Goal: Task Accomplishment & Management: Complete application form

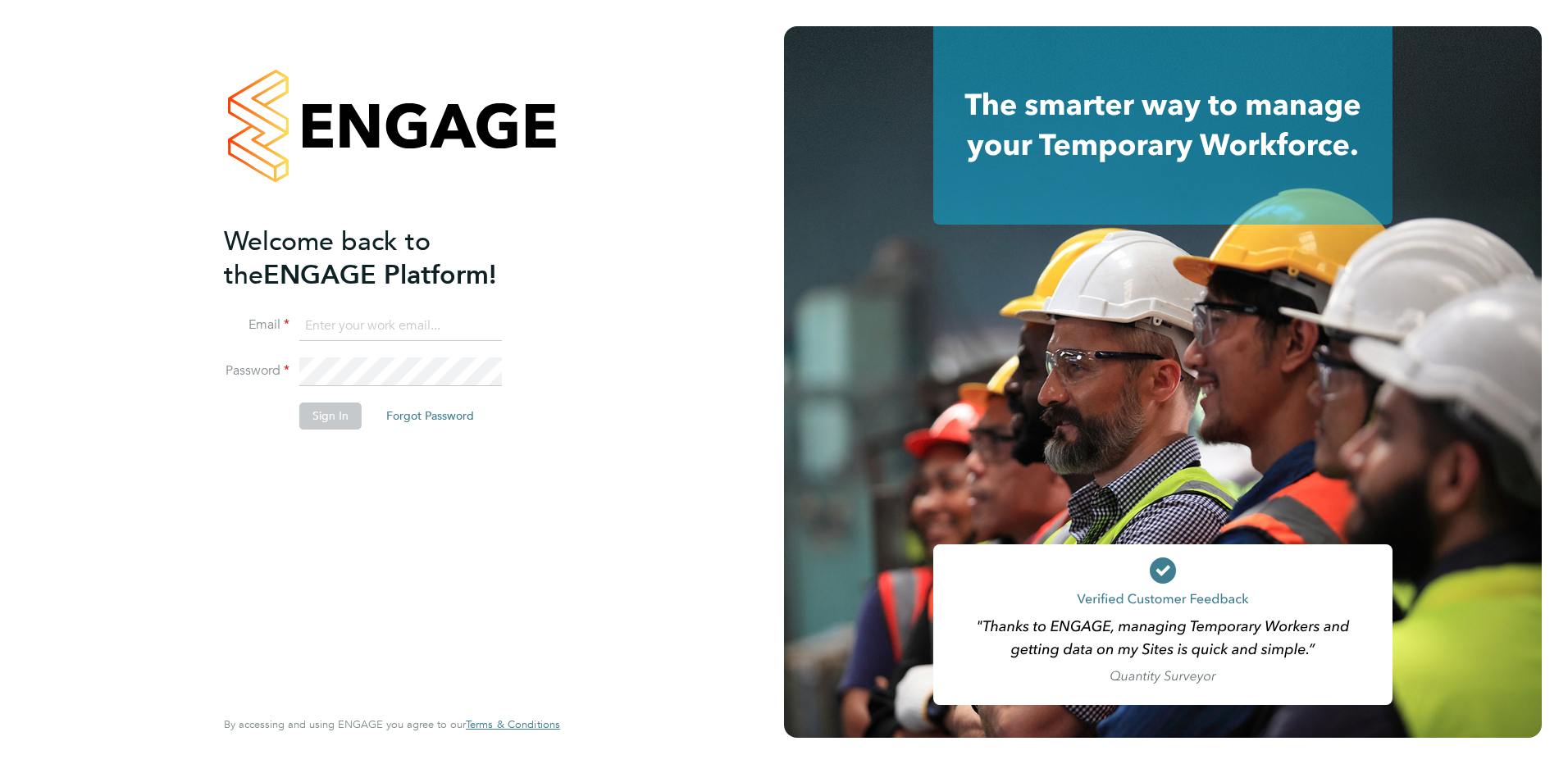
type input "alison.arnaud@ncclondon.ac.uk"
click at [310, 415] on button "Sign In" at bounding box center [330, 415] width 62 height 26
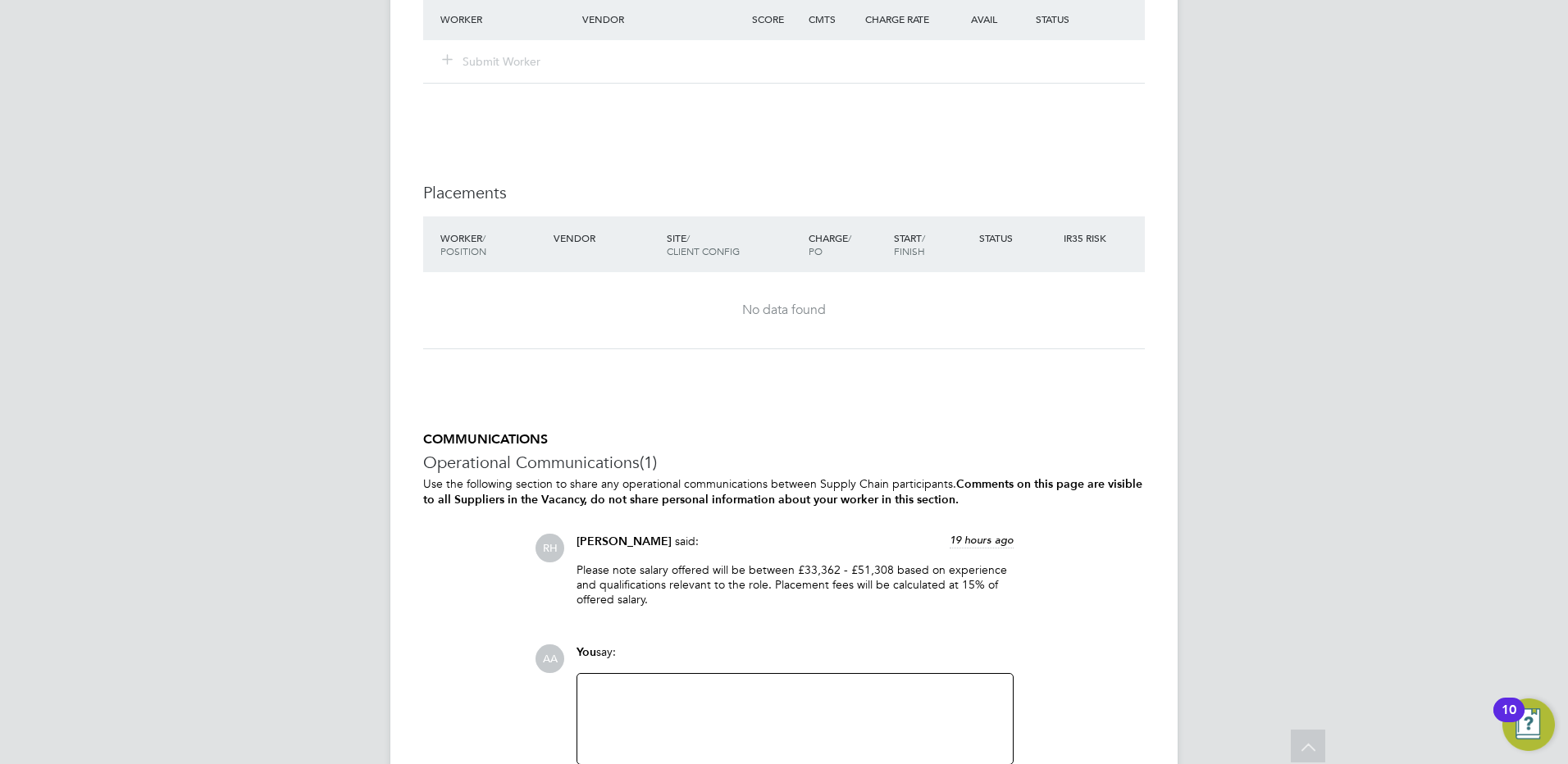
scroll to position [2586, 0]
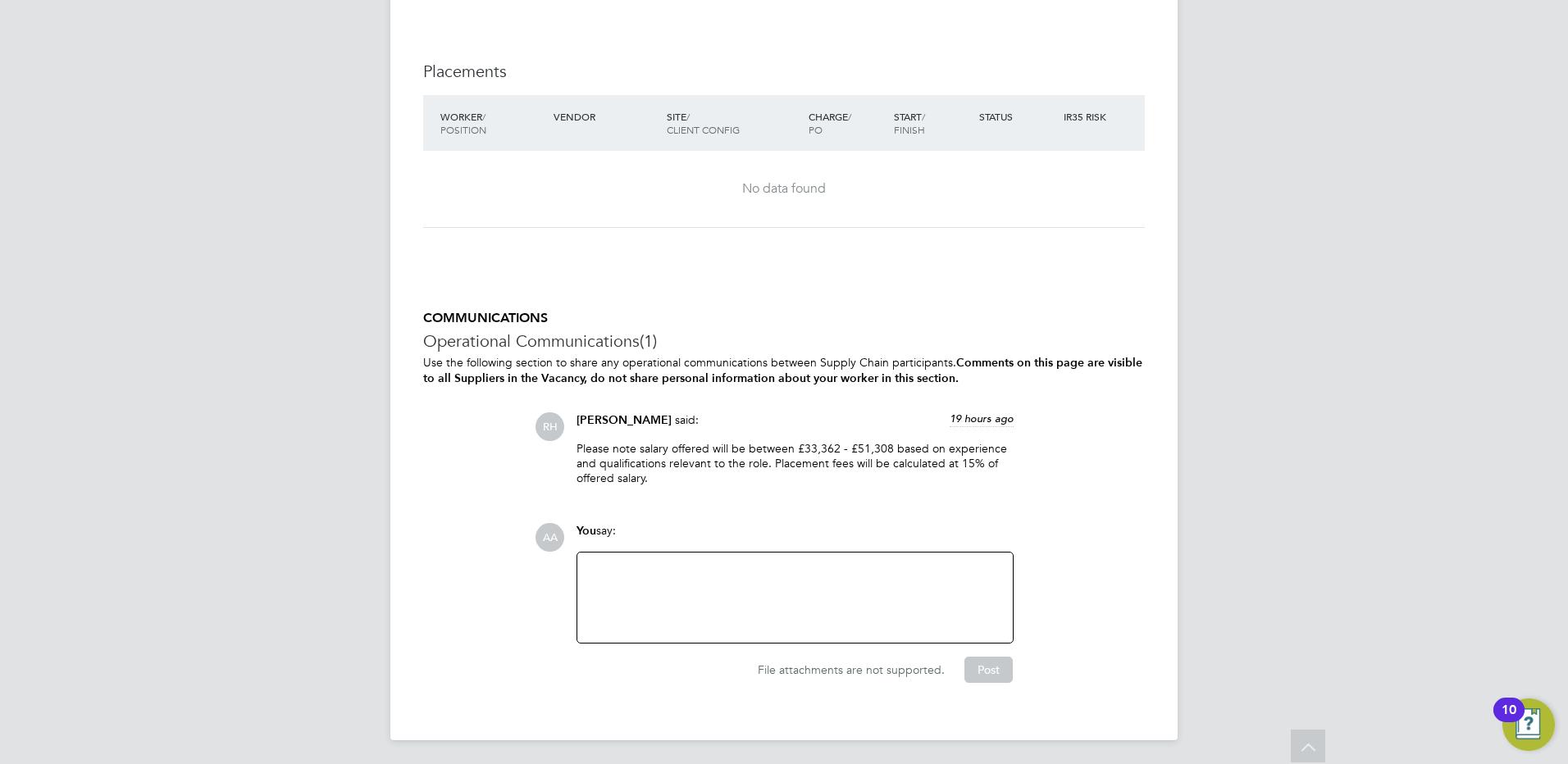
click at [731, 573] on div at bounding box center [794, 597] width 415 height 71
click at [747, 565] on div "necessary but expensive- temprary only" at bounding box center [794, 597] width 415 height 71
click at [991, 661] on button "Post" at bounding box center [989, 669] width 48 height 26
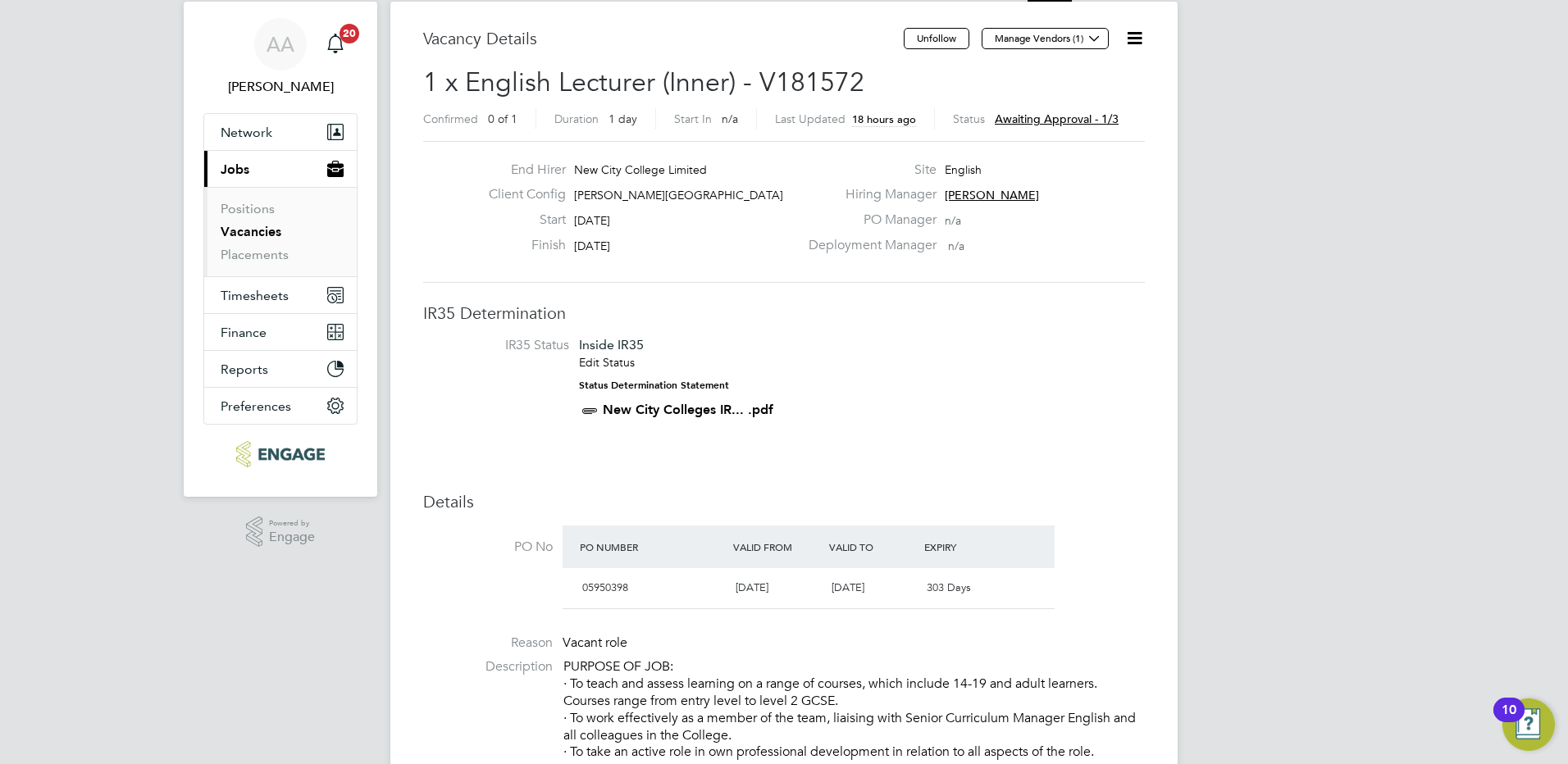
scroll to position [0, 0]
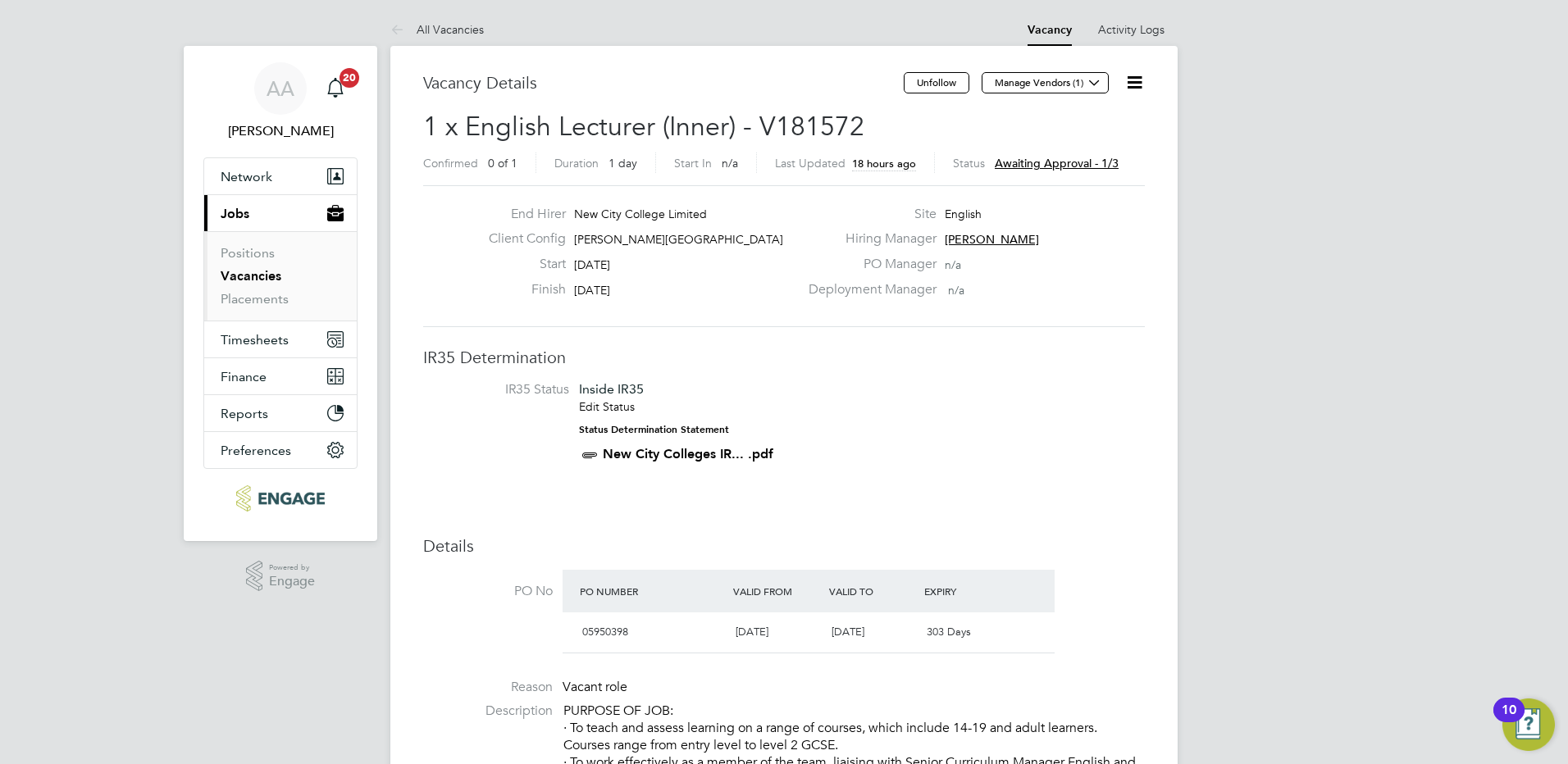
click at [1047, 158] on span "Awaiting approval - 1/3" at bounding box center [1057, 163] width 124 height 15
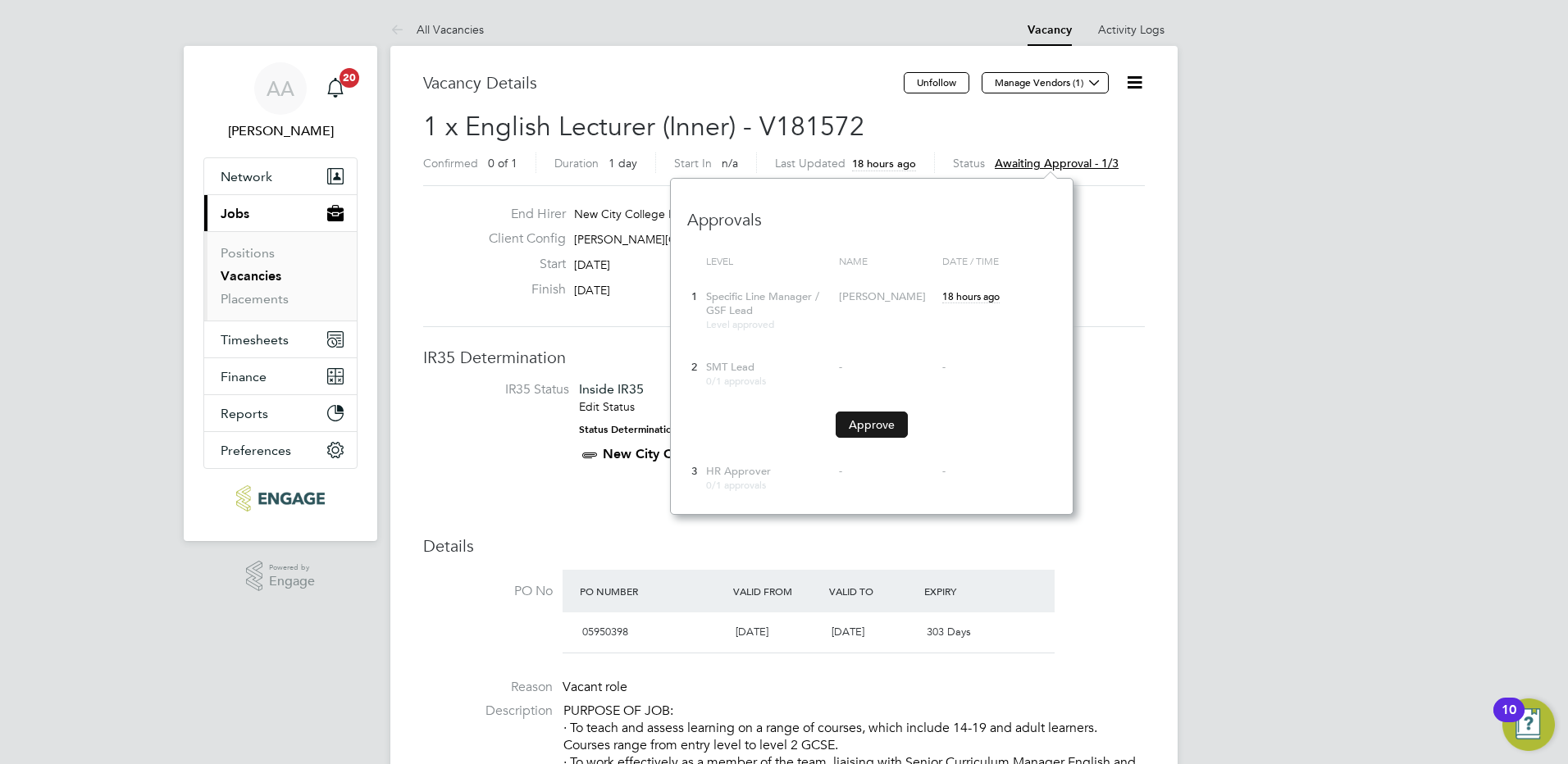
click at [860, 422] on button "Approve" at bounding box center [872, 424] width 73 height 26
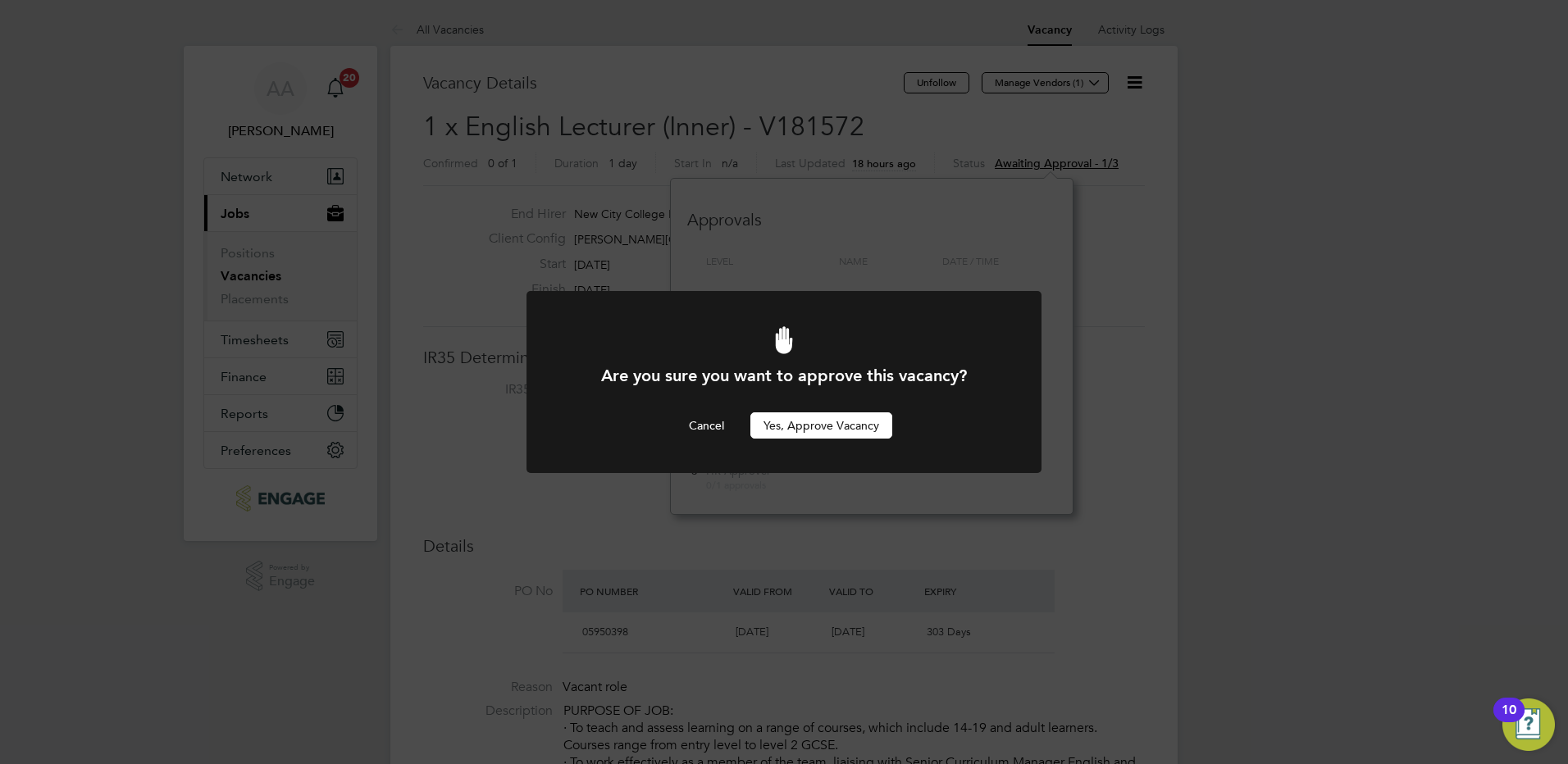
click at [838, 426] on button "Yes, Approve Vacancy" at bounding box center [821, 425] width 142 height 26
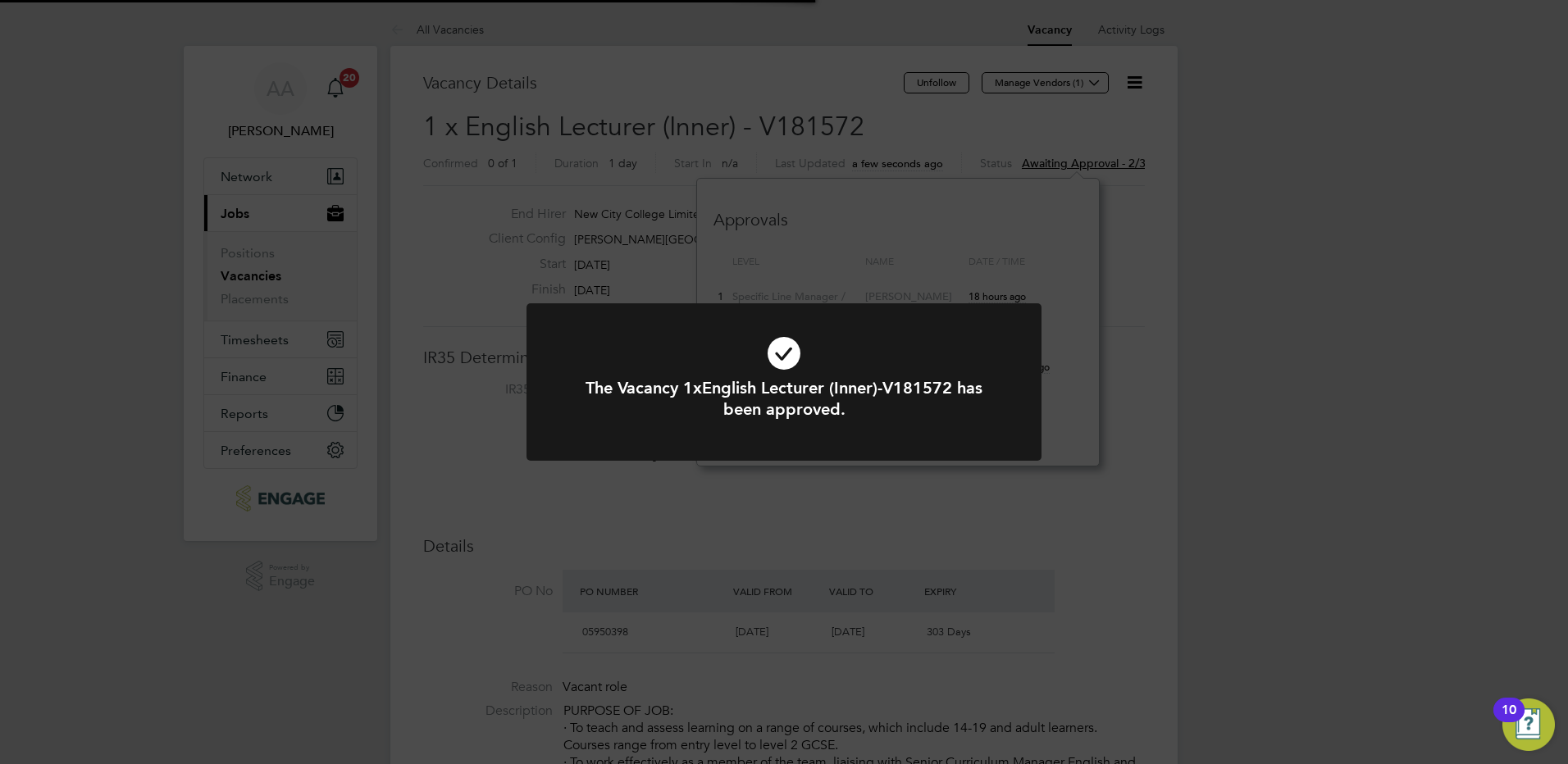
scroll to position [48, 115]
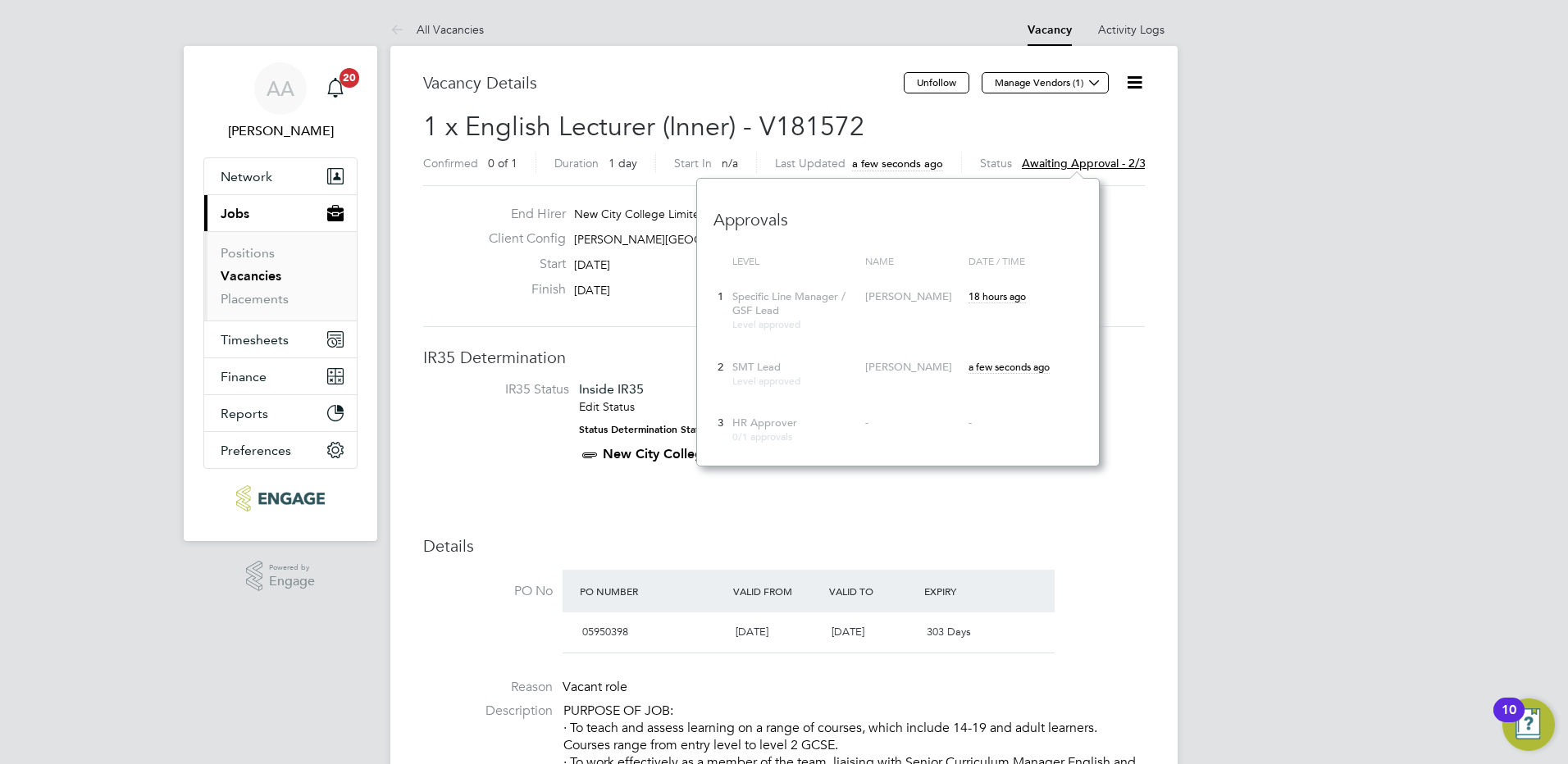
click at [249, 267] on li "Positions" at bounding box center [282, 257] width 123 height 23
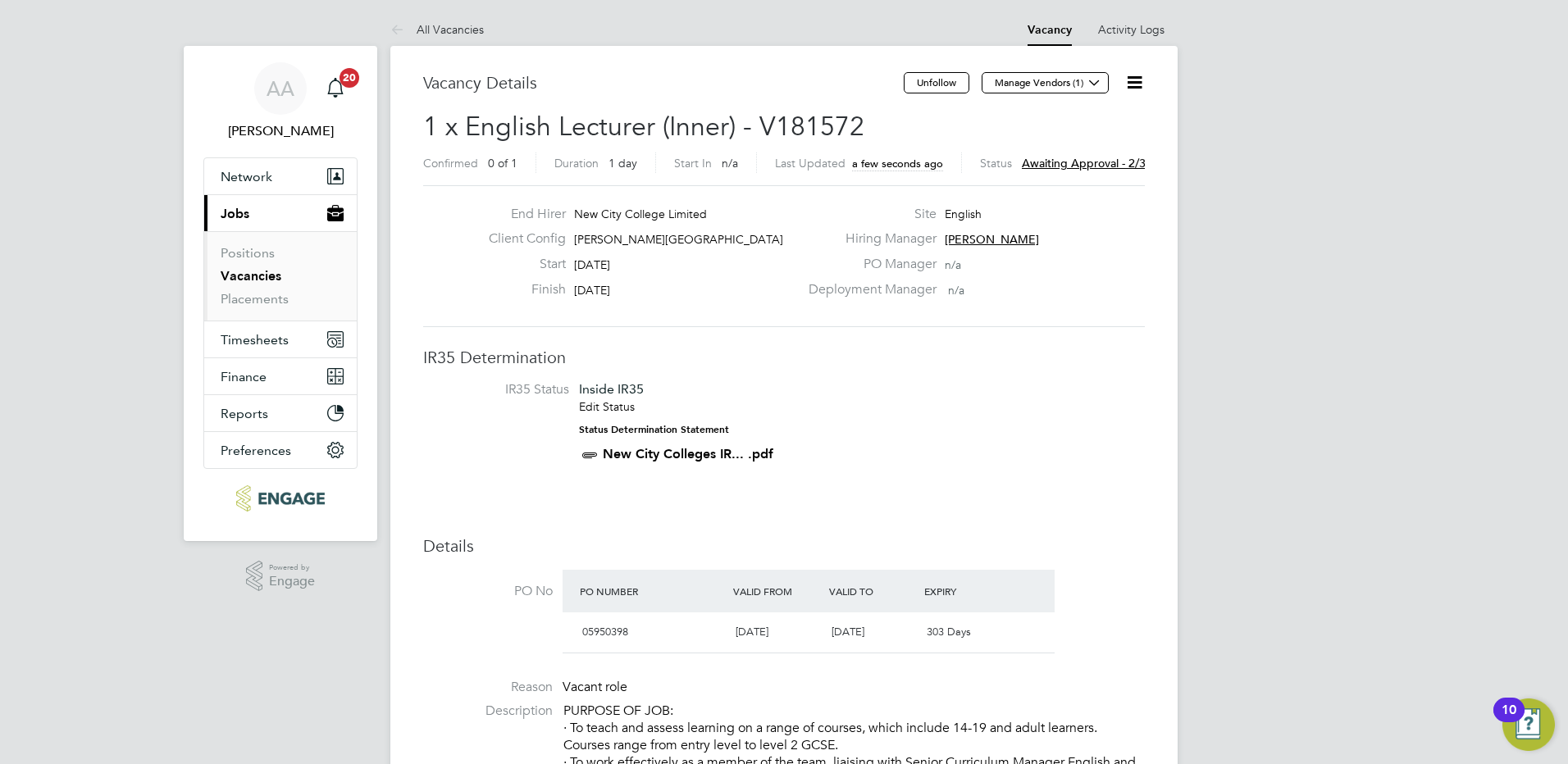
click at [249, 277] on link "Vacancies" at bounding box center [251, 276] width 61 height 15
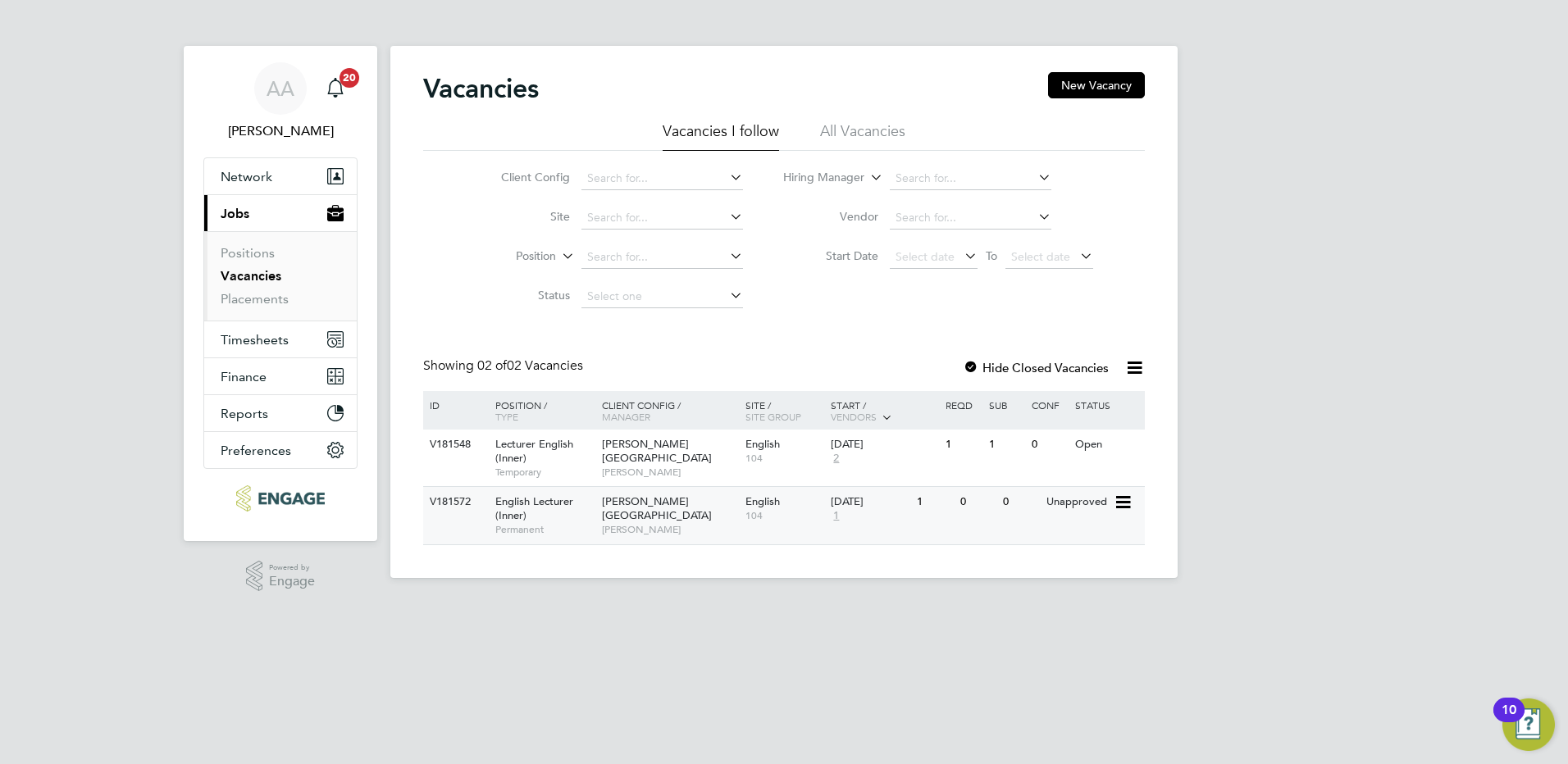
click at [638, 496] on span "[PERSON_NAME][GEOGRAPHIC_DATA]" at bounding box center [657, 508] width 109 height 28
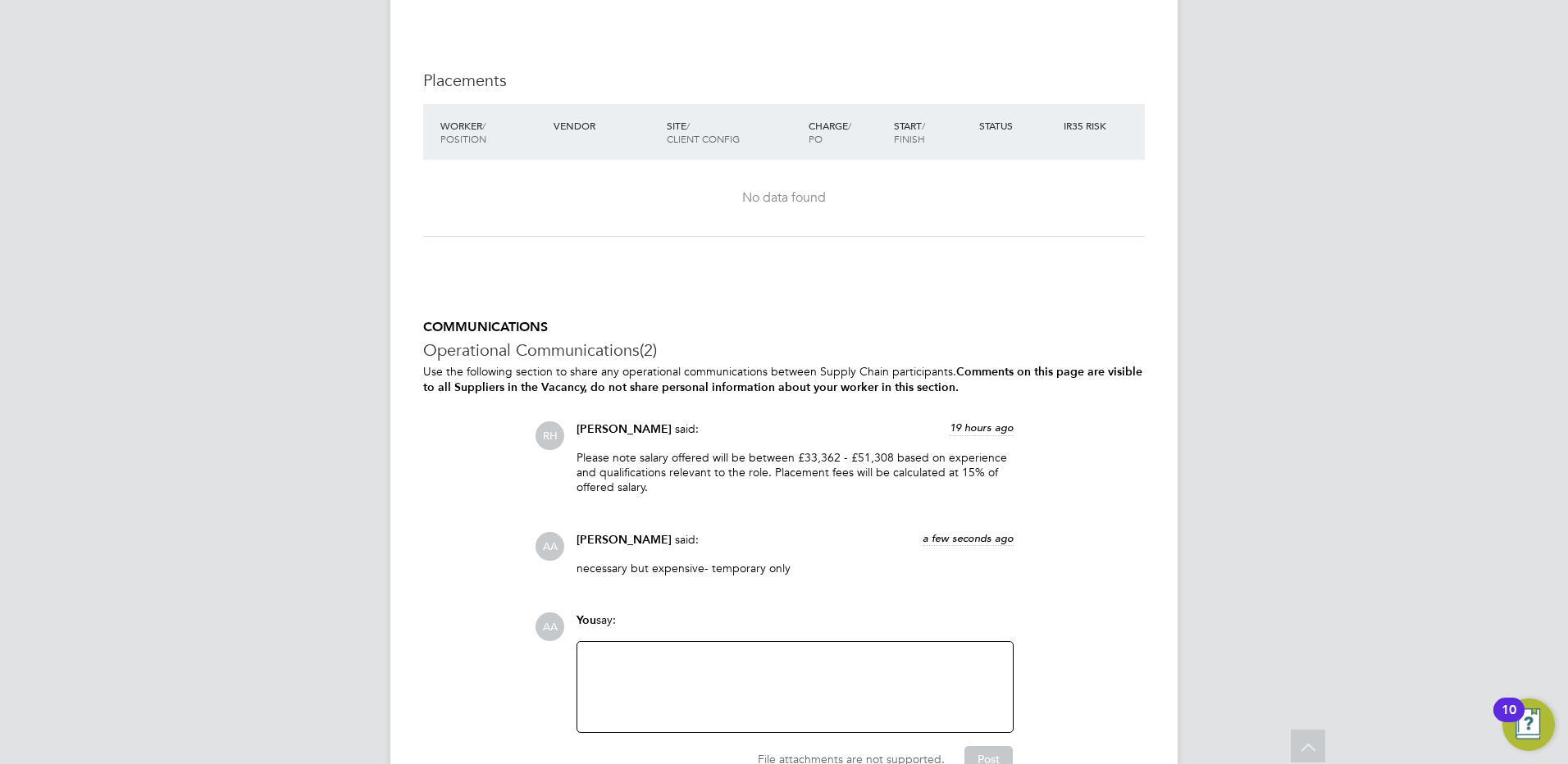
scroll to position [2667, 0]
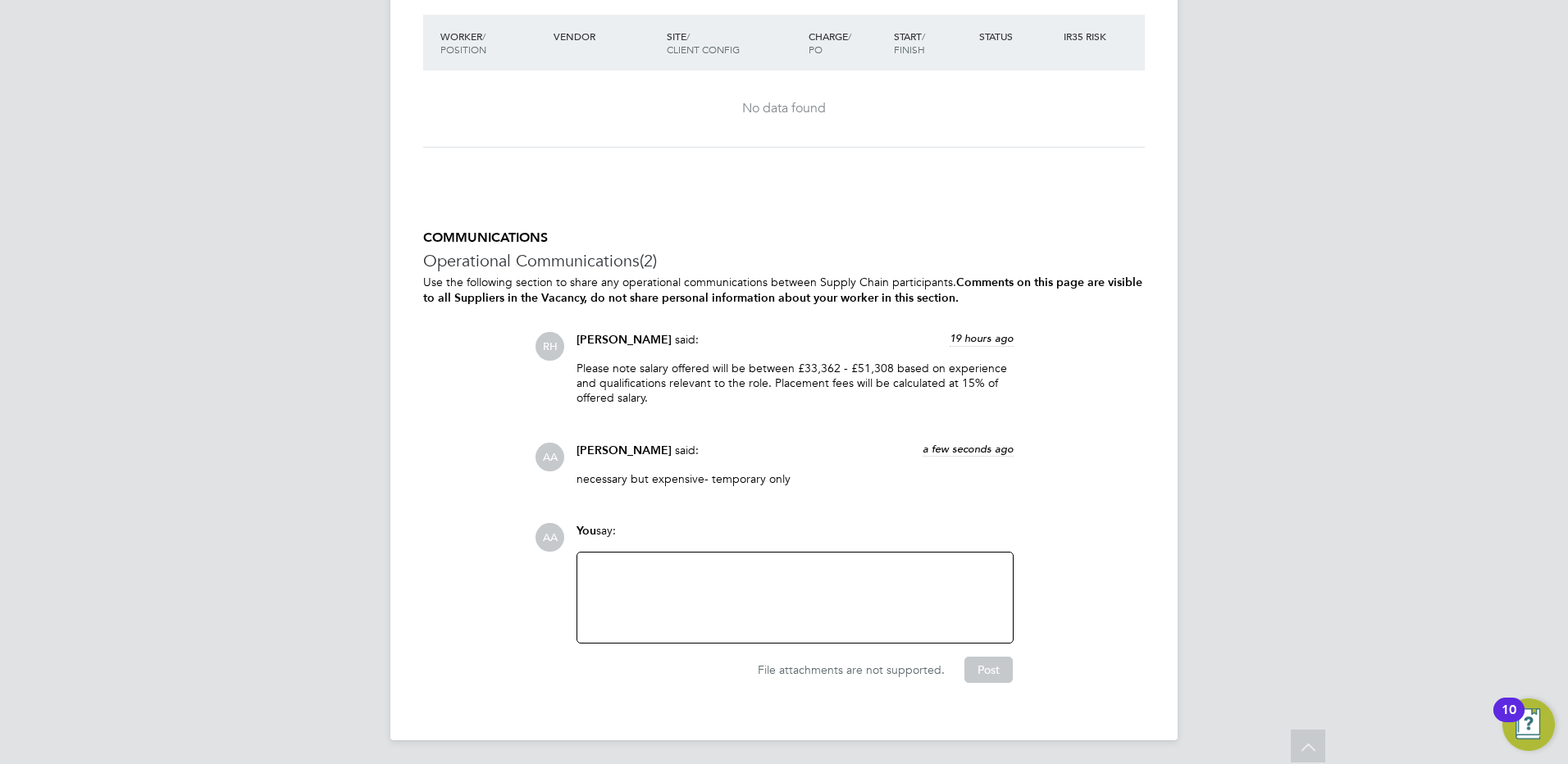
click at [639, 565] on div at bounding box center [794, 597] width 415 height 71
click at [983, 661] on button "Post" at bounding box center [989, 669] width 48 height 26
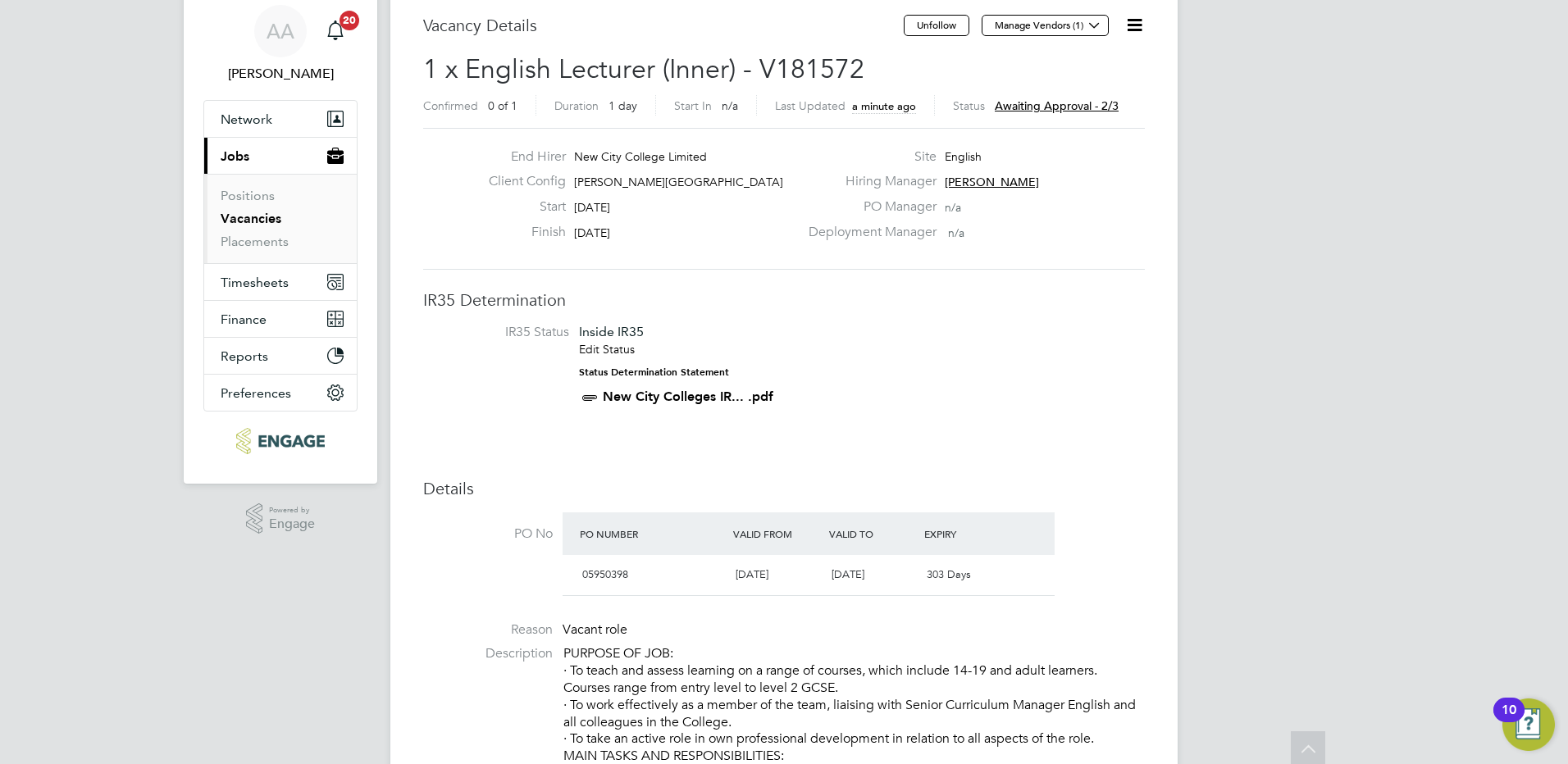
scroll to position [0, 0]
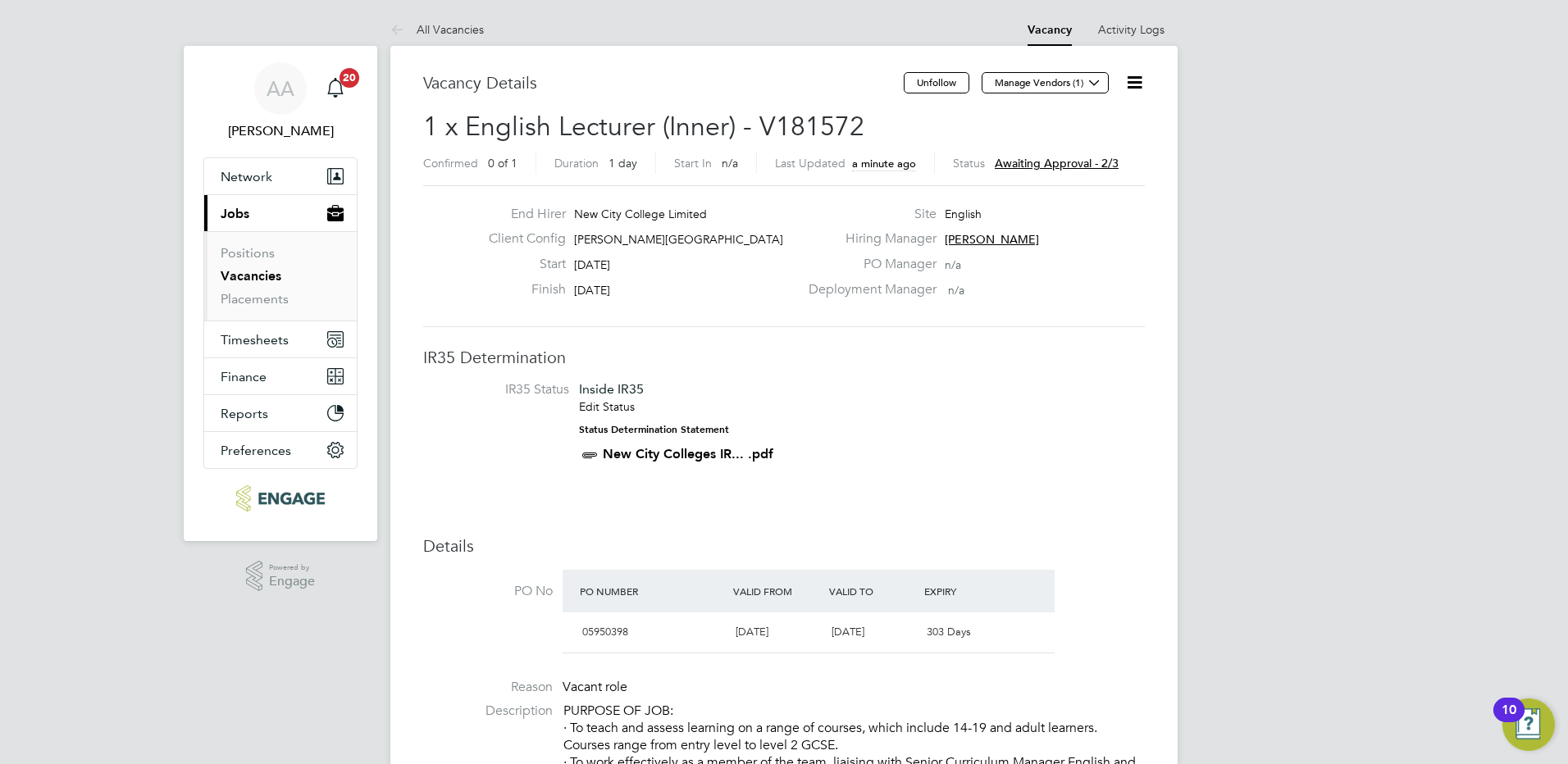
click at [1034, 159] on span "Awaiting approval - 2/3" at bounding box center [1057, 163] width 124 height 15
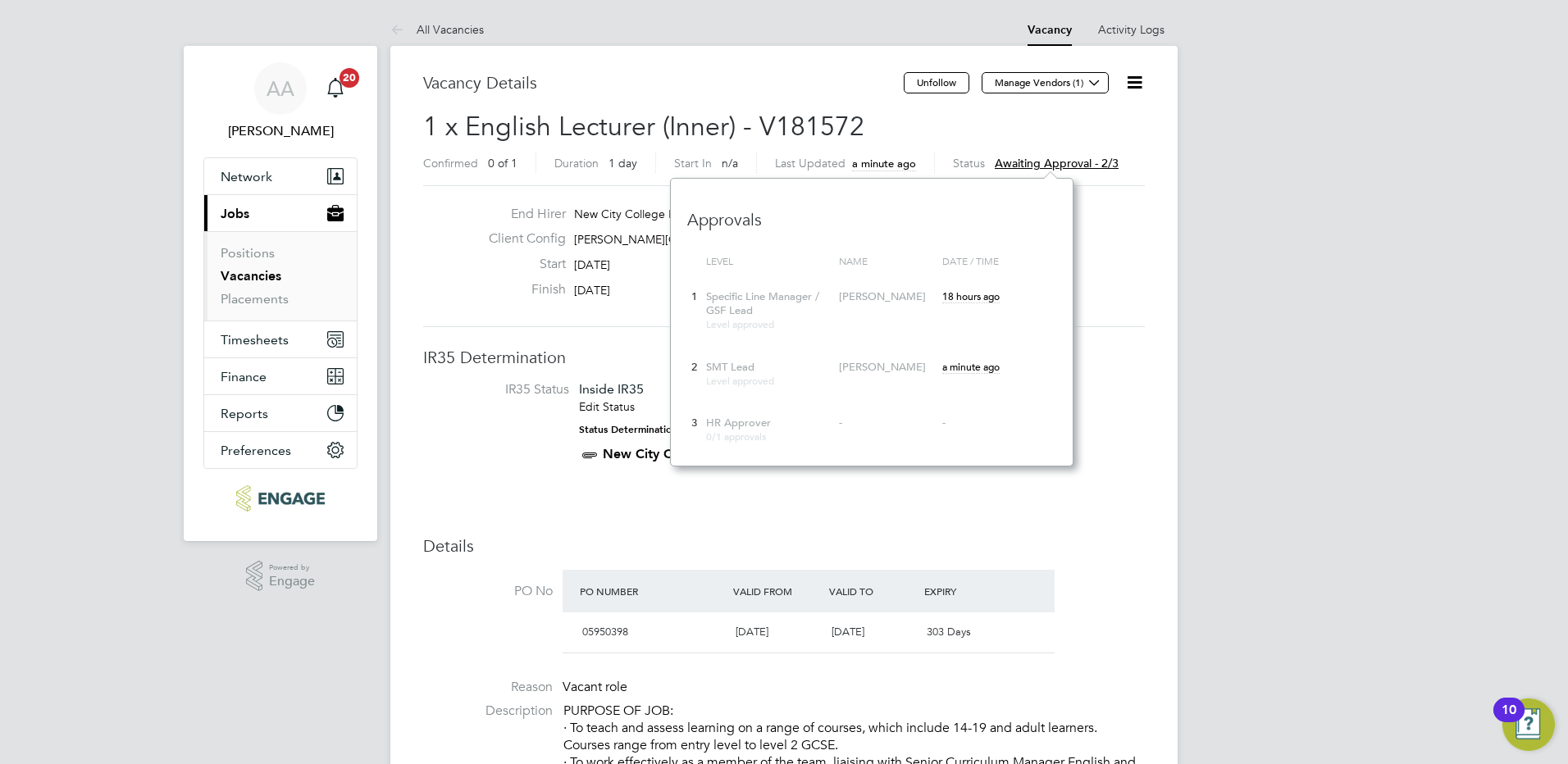
scroll to position [288, 403]
click at [238, 276] on link "Vacancies" at bounding box center [251, 276] width 61 height 15
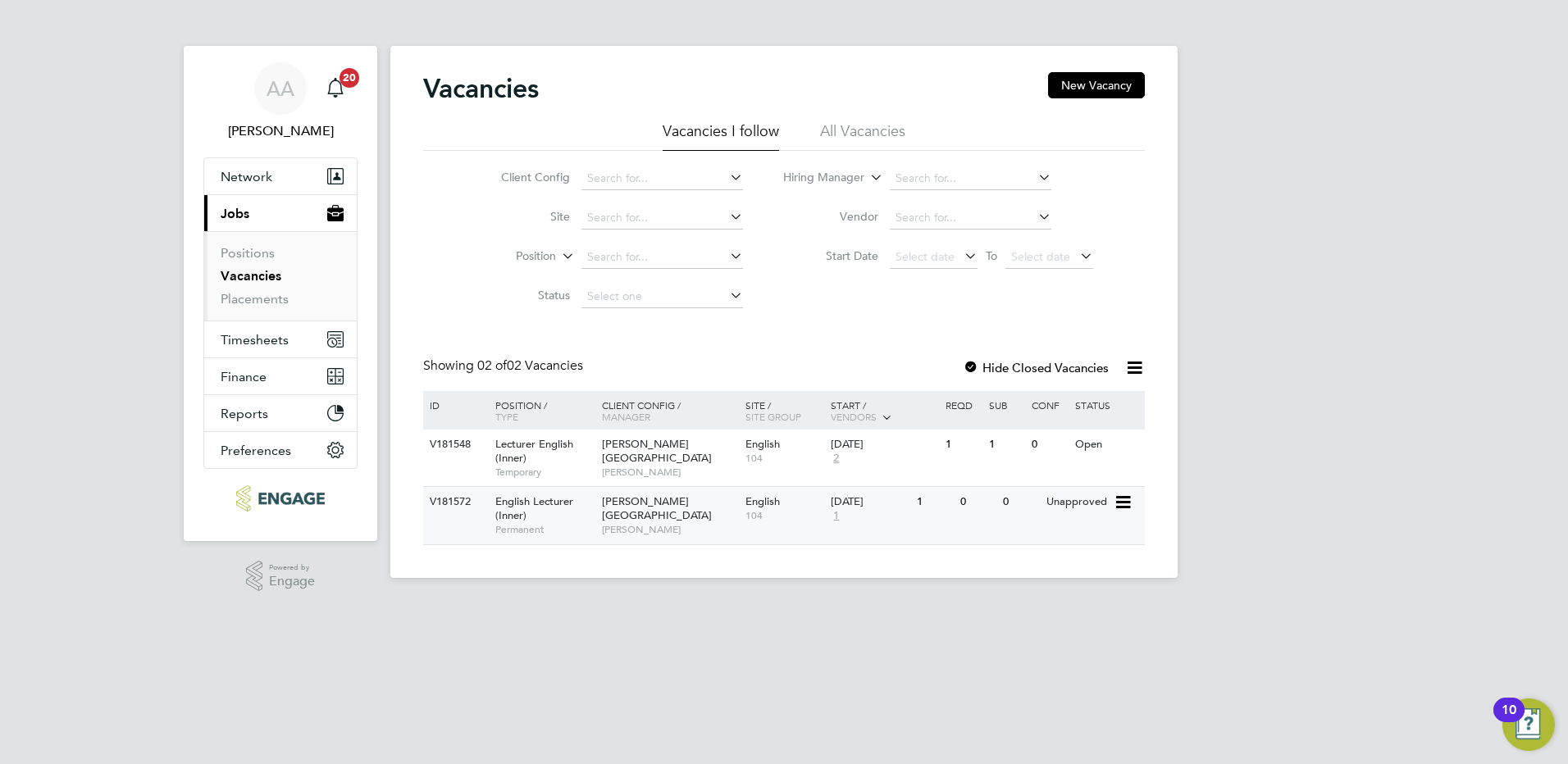
click at [614, 503] on span "[PERSON_NAME][GEOGRAPHIC_DATA]" at bounding box center [657, 508] width 109 height 28
